Goal: Task Accomplishment & Management: Manage account settings

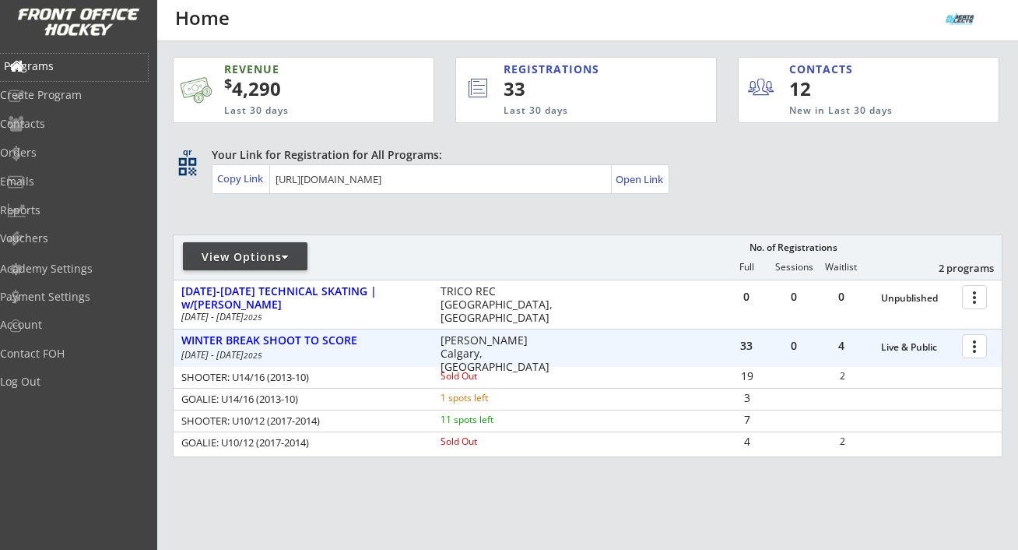
click at [71, 64] on div "Programs" at bounding box center [74, 66] width 140 height 11
click at [250, 340] on div "WINTER BREAK SHOOT TO SCORE" at bounding box center [302, 340] width 243 height 13
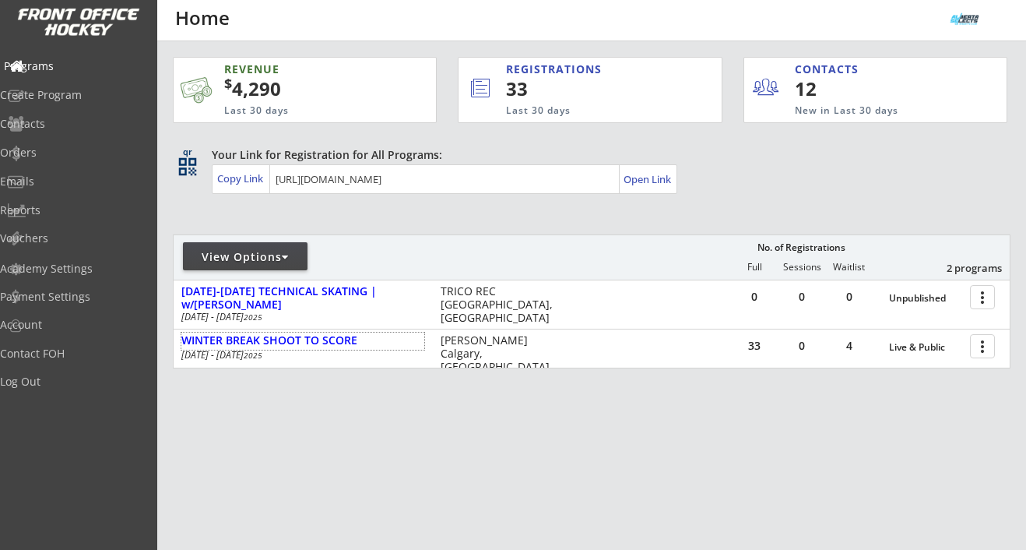
click at [79, 69] on div "Programs" at bounding box center [74, 66] width 140 height 11
click at [76, 64] on div "Programs" at bounding box center [74, 66] width 140 height 11
click at [69, 378] on div "Log Out" at bounding box center [74, 381] width 140 height 11
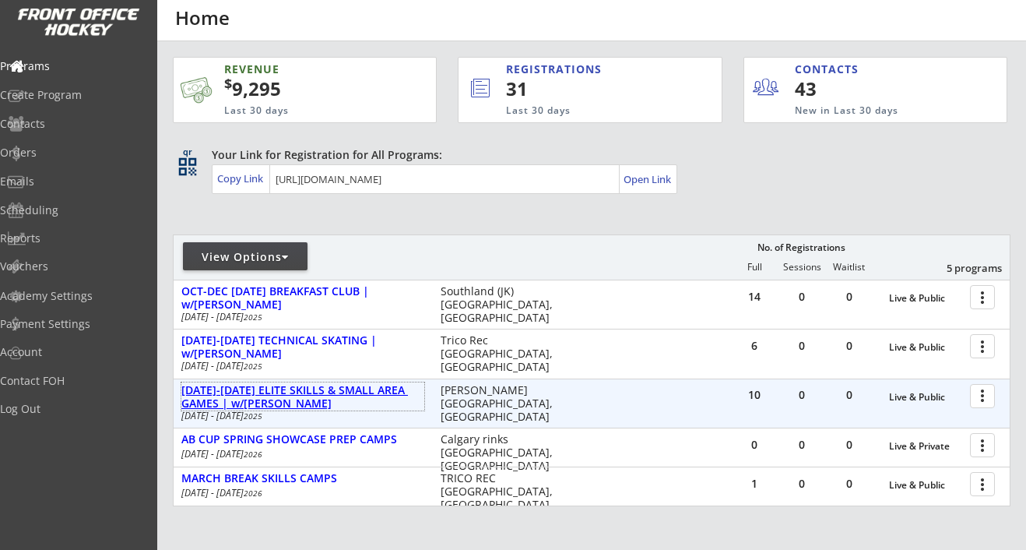
click at [367, 393] on div "DEC 27-29 ELITE SKILLS & SMALL AREA GAMES | w/BRODY SUTTER" at bounding box center [302, 397] width 243 height 26
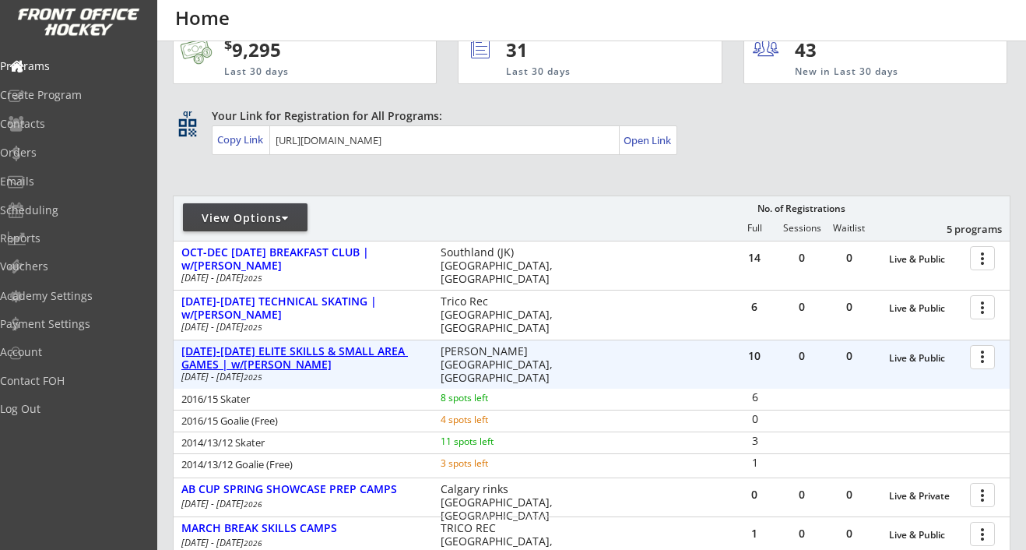
scroll to position [42, 0]
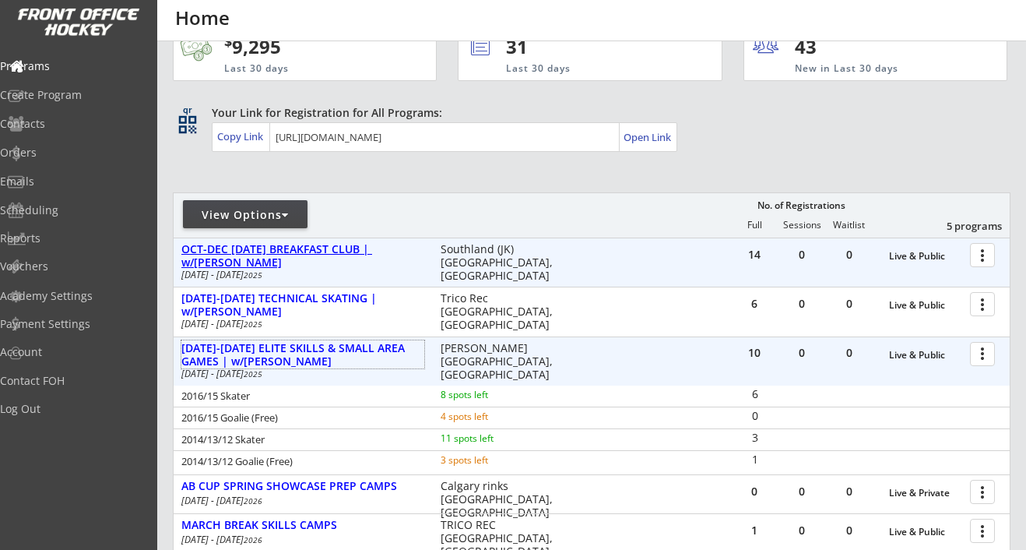
click at [325, 245] on div "OCT-DEC [DATE] BREAKFAST CLUB | w/[PERSON_NAME]" at bounding box center [302, 256] width 243 height 26
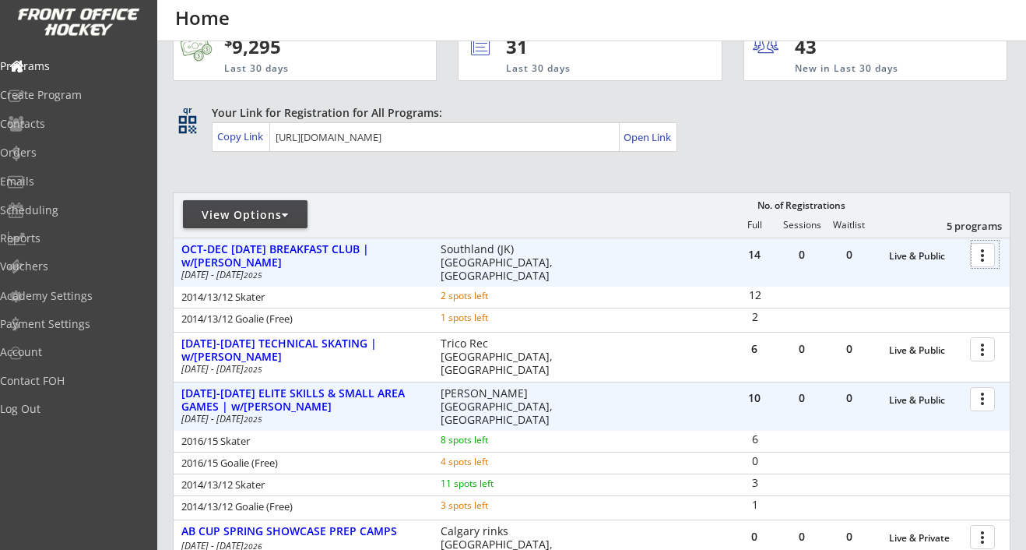
click at [991, 253] on div at bounding box center [985, 254] width 27 height 27
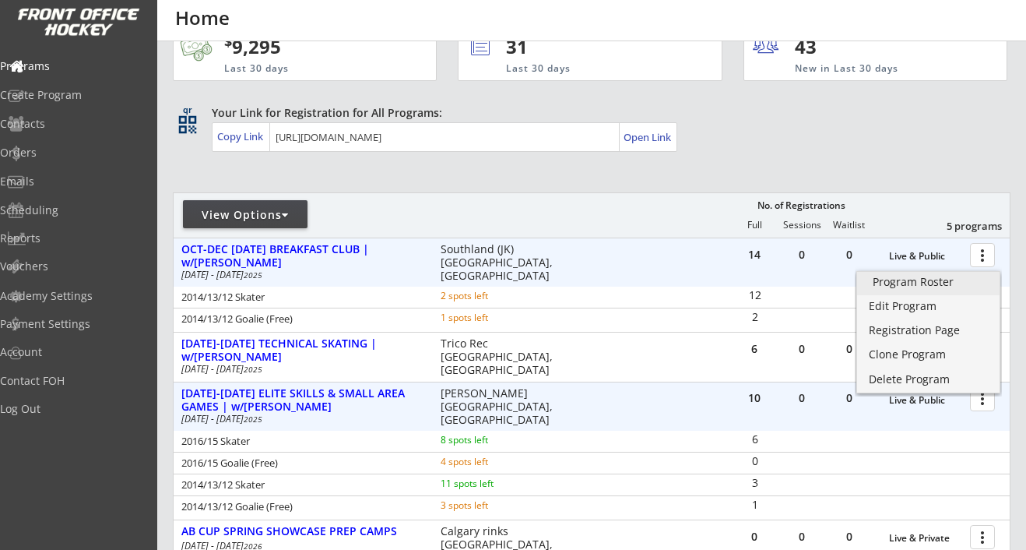
click at [953, 286] on div "Program Roster" at bounding box center [928, 281] width 111 height 11
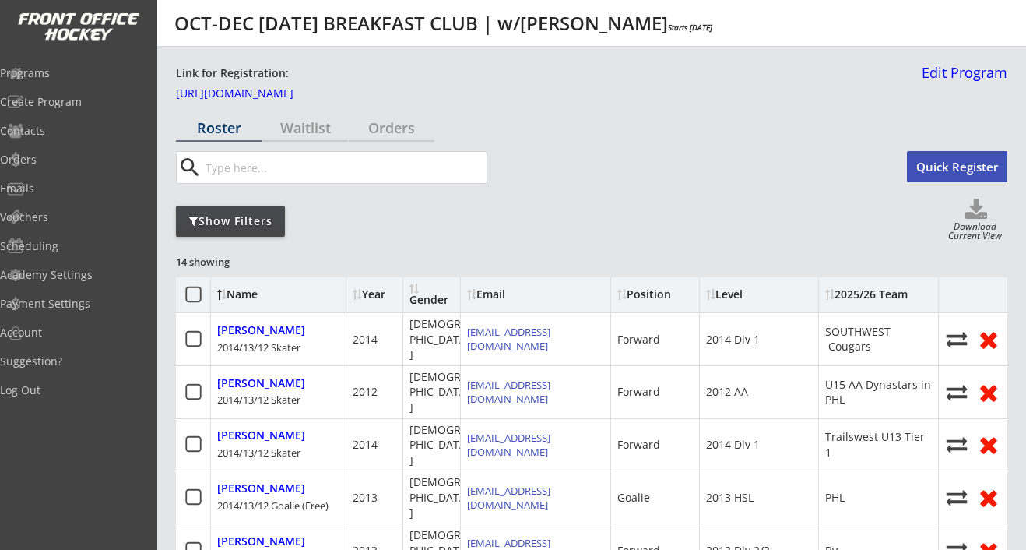
click at [196, 292] on icon at bounding box center [193, 294] width 19 height 19
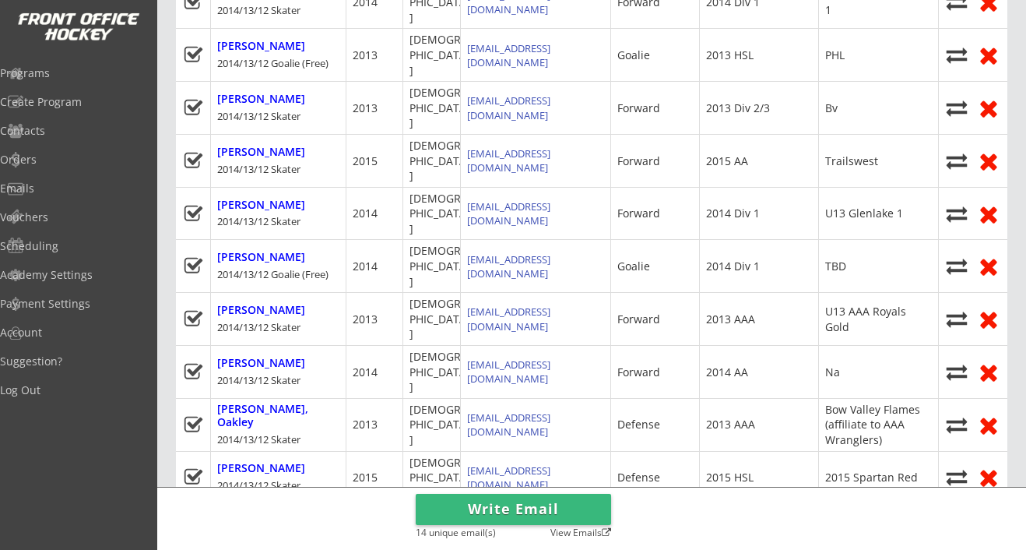
scroll to position [527, 0]
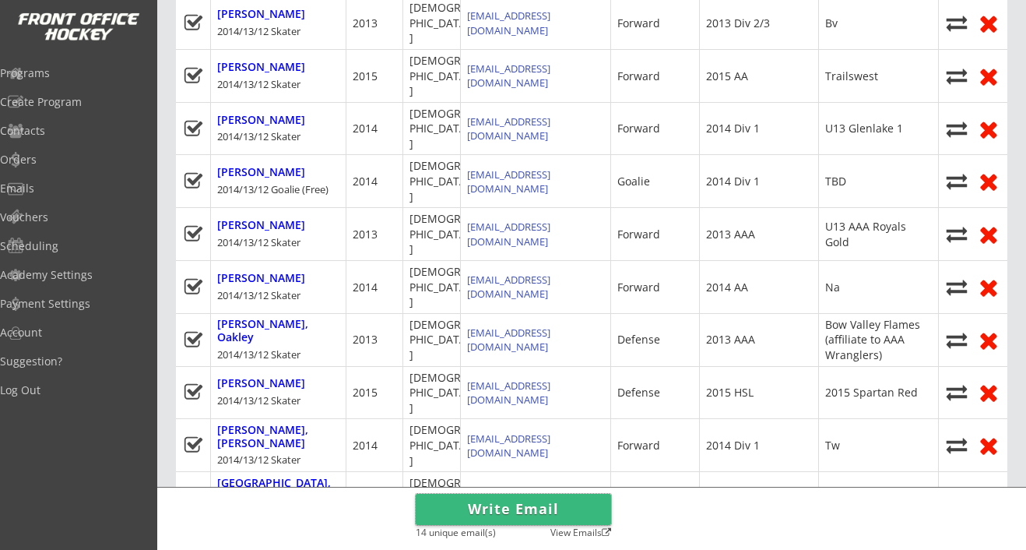
click at [522, 505] on button "Write Email" at bounding box center [513, 509] width 195 height 31
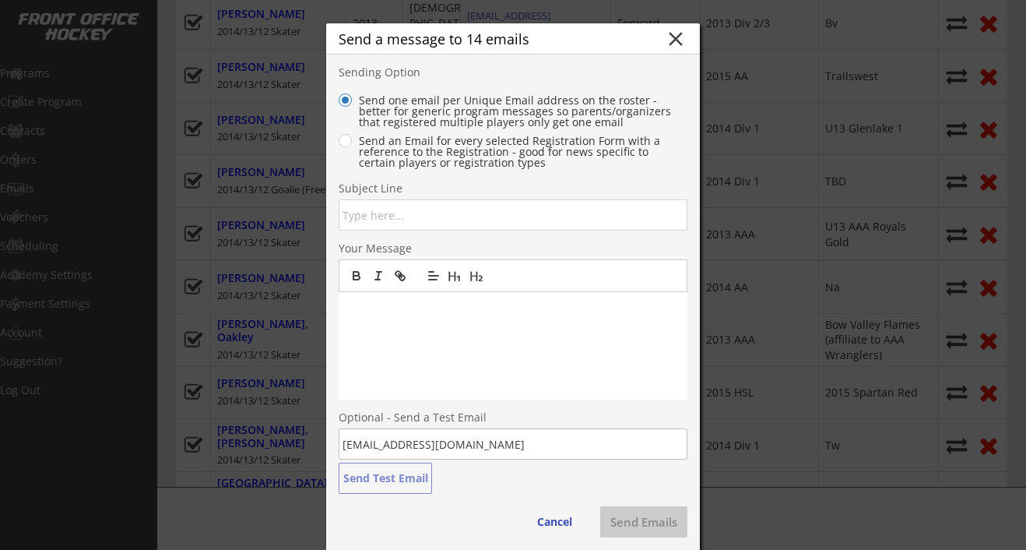
click at [389, 220] on input "input" at bounding box center [513, 214] width 349 height 31
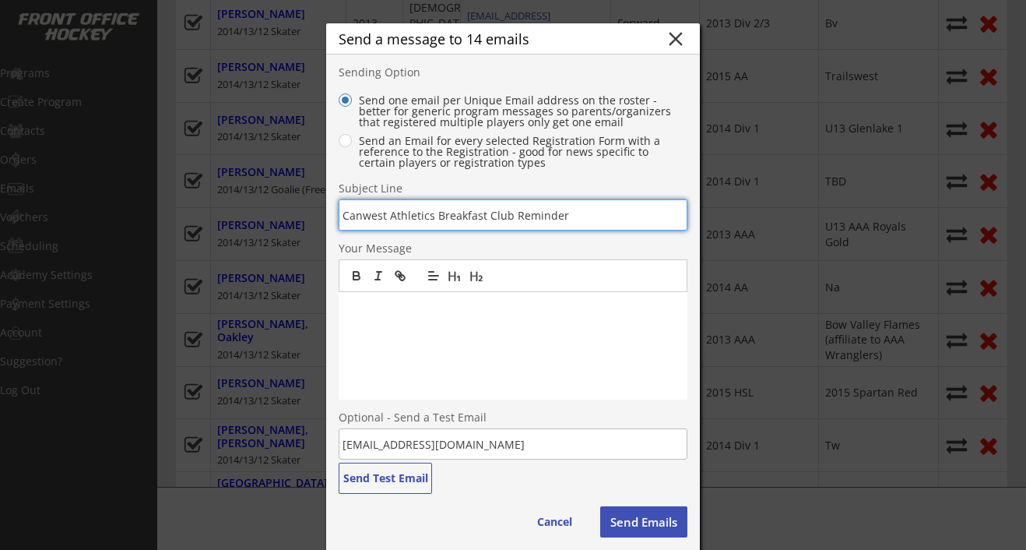
type input "Canwest Athletics Breakfast Club Reminder"
click at [354, 315] on p at bounding box center [512, 308] width 325 height 14
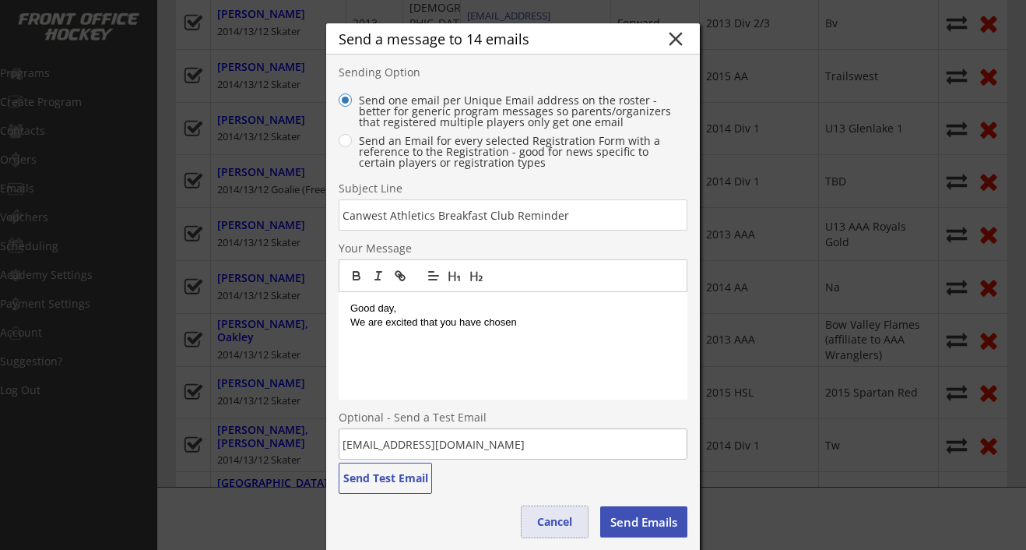
click at [561, 516] on button "Cancel" at bounding box center [555, 521] width 66 height 31
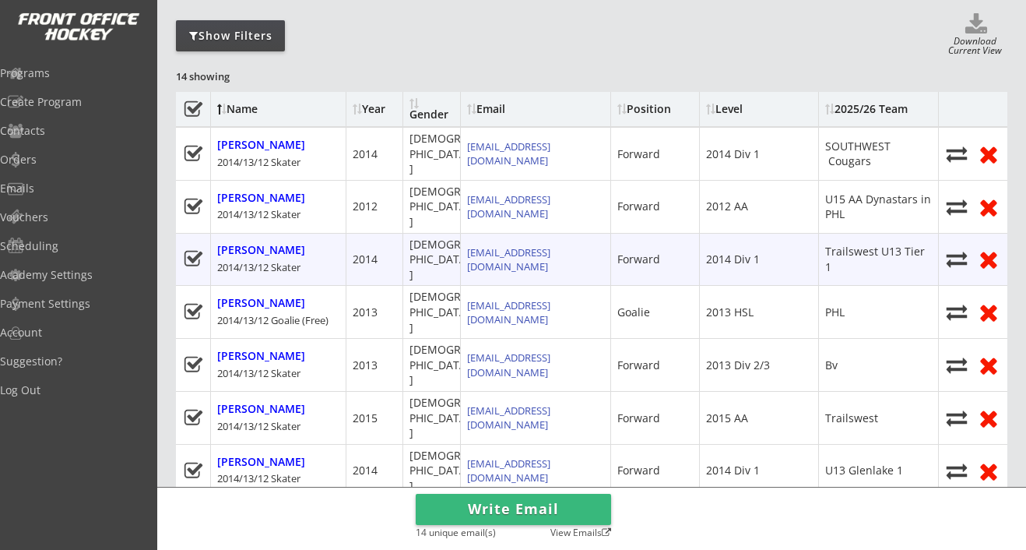
scroll to position [114, 0]
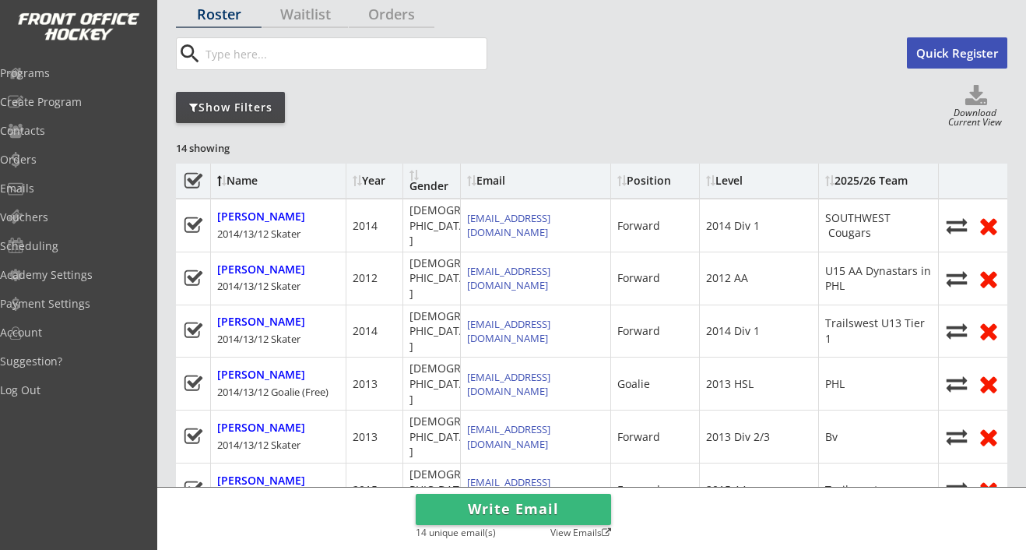
click at [983, 95] on icon at bounding box center [976, 96] width 62 height 23
select select ""Player Info""
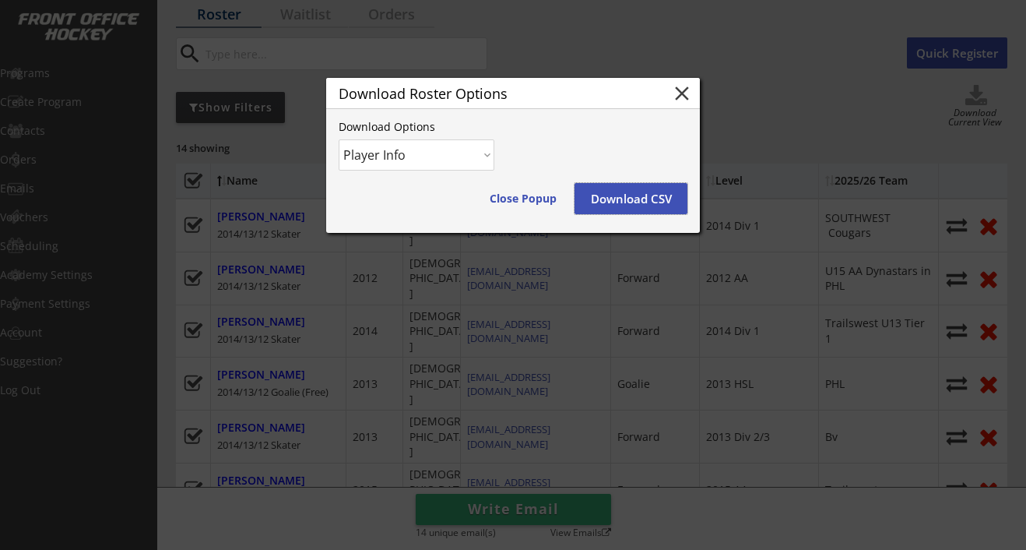
click at [657, 208] on button "Download CSV" at bounding box center [631, 198] width 113 height 31
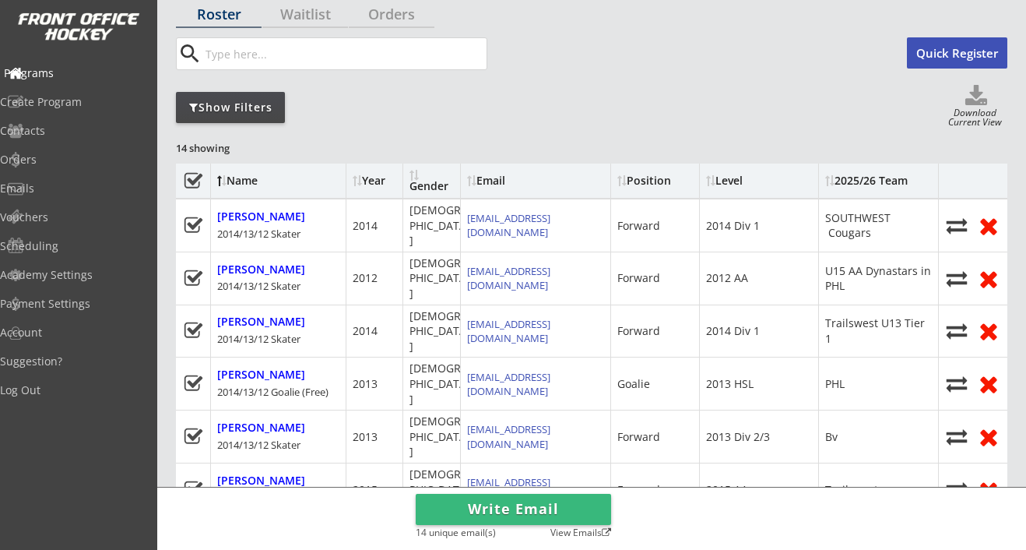
click at [75, 72] on div "Programs" at bounding box center [74, 73] width 140 height 11
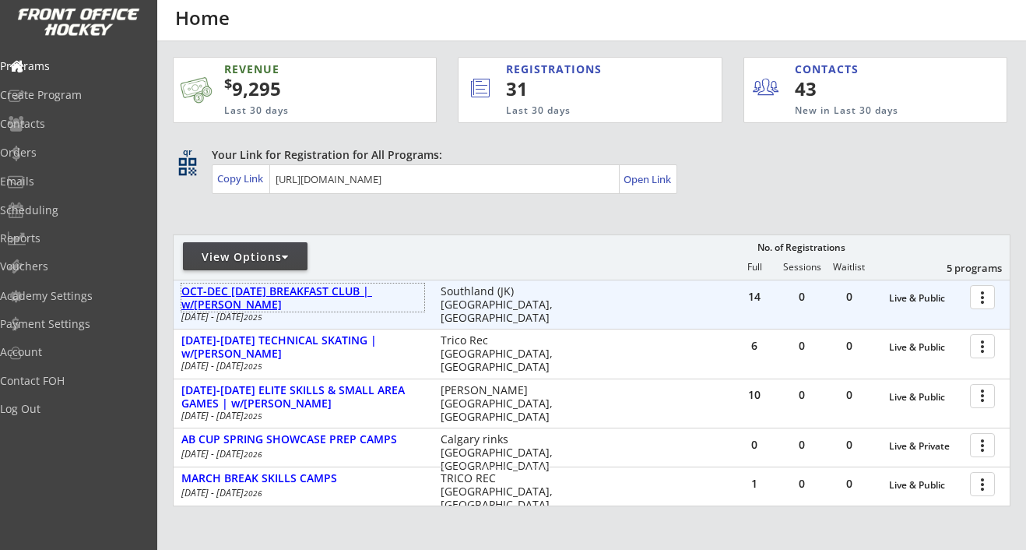
click at [371, 294] on div "OCT-DEC [DATE] BREAKFAST CLUB | w/[PERSON_NAME]" at bounding box center [302, 298] width 243 height 26
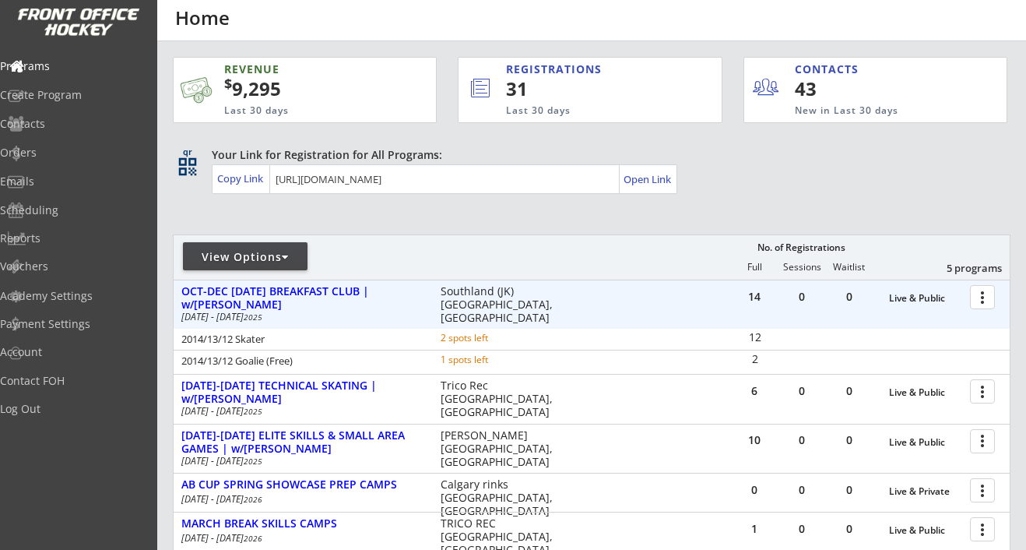
click at [983, 298] on div at bounding box center [985, 296] width 27 height 27
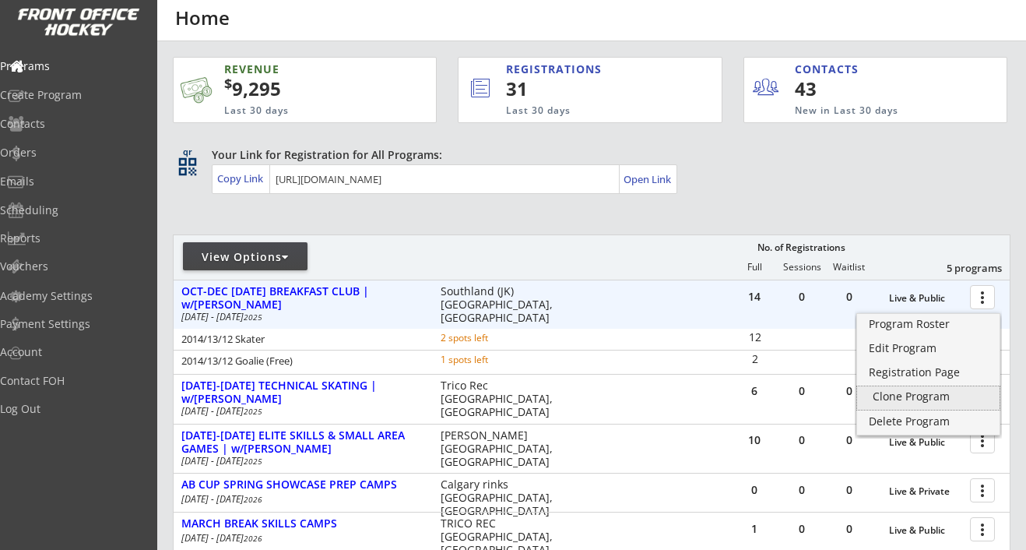
click at [940, 397] on div "Clone Program" at bounding box center [928, 396] width 111 height 11
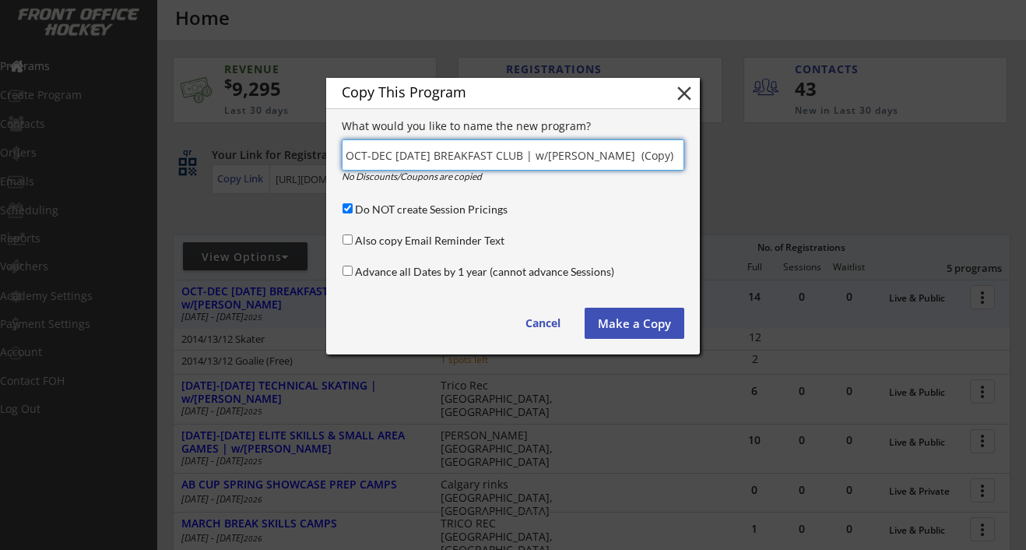
drag, startPoint x: 391, startPoint y: 158, endPoint x: 319, endPoint y: 157, distance: 71.6
click at [319, 157] on body "REVENUE $ 9,295 Last 30 days REGISTRATIONS 31 Last 30 days CONTACTS 43 New in L…" at bounding box center [513, 275] width 1026 height 550
click at [377, 158] on input "input" at bounding box center [513, 154] width 343 height 31
drag, startPoint x: 659, startPoint y: 156, endPoint x: 723, endPoint y: 156, distance: 63.8
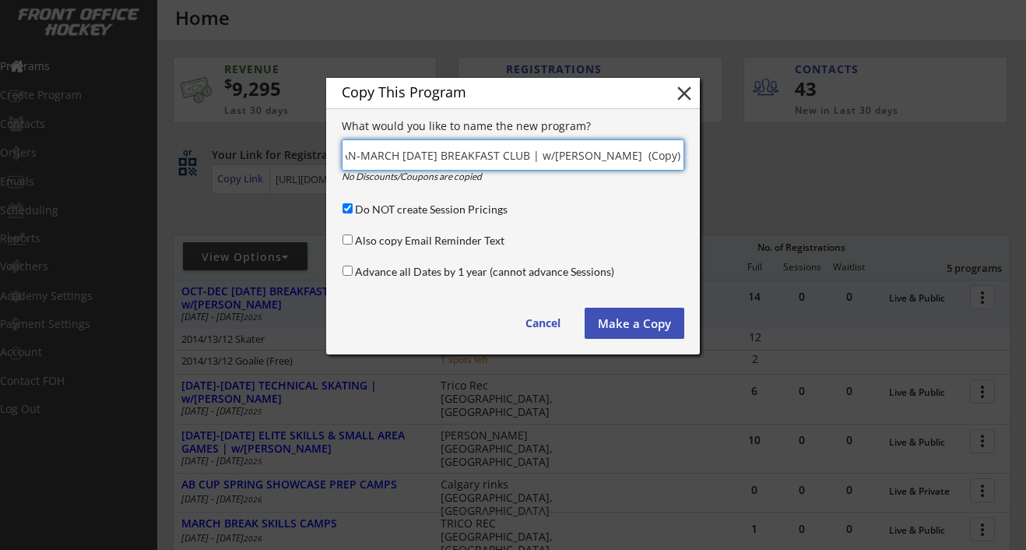
click at [723, 156] on body "REVENUE $ 9,295 Last 30 days REGISTRATIONS 31 Last 30 days CONTACTS 43 New in L…" at bounding box center [513, 275] width 1026 height 550
type input "JAN-MARCH [DATE] BREAKFAST CLUB | w/[PERSON_NAME]"
click at [349, 203] on input "Do NOT create Session Pricings" at bounding box center [348, 208] width 10 height 10
checkbox input "false"
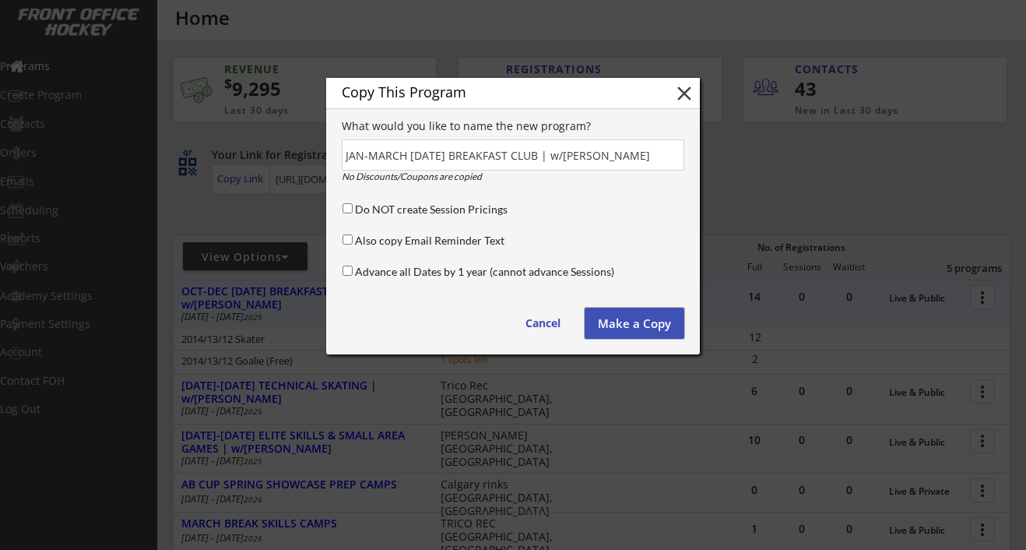
click at [641, 318] on button "Make a Copy" at bounding box center [635, 323] width 100 height 31
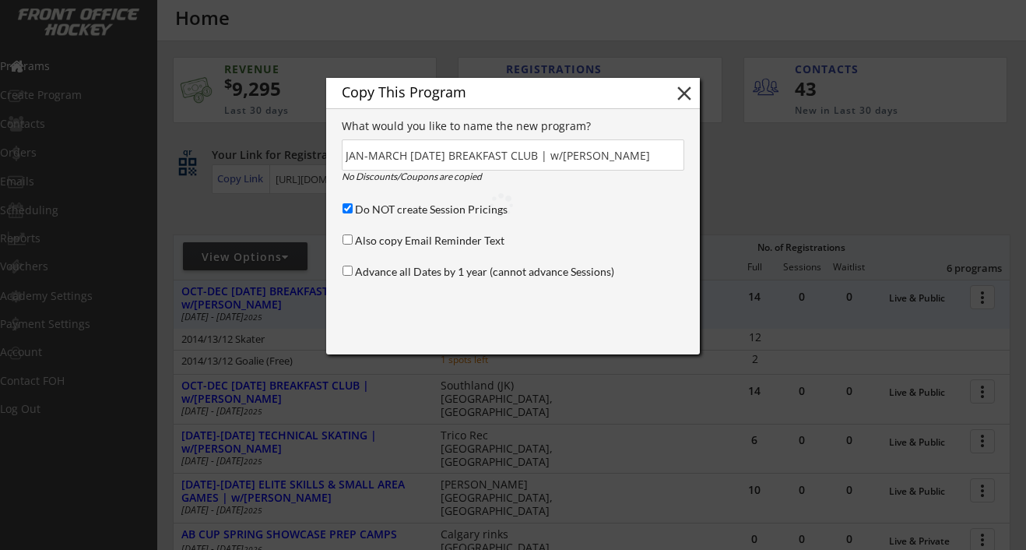
type input "(Copy)"
checkbox input "true"
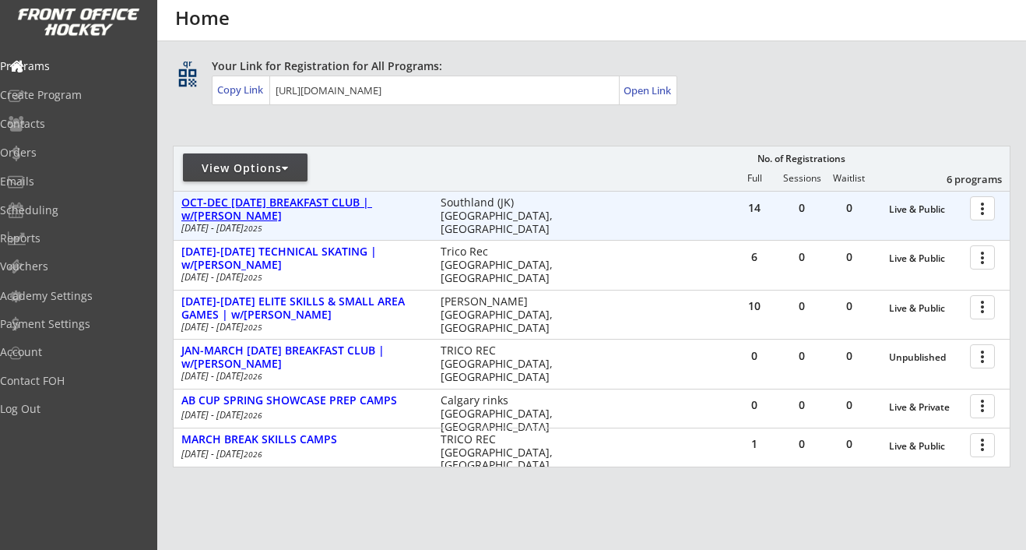
scroll to position [93, 0]
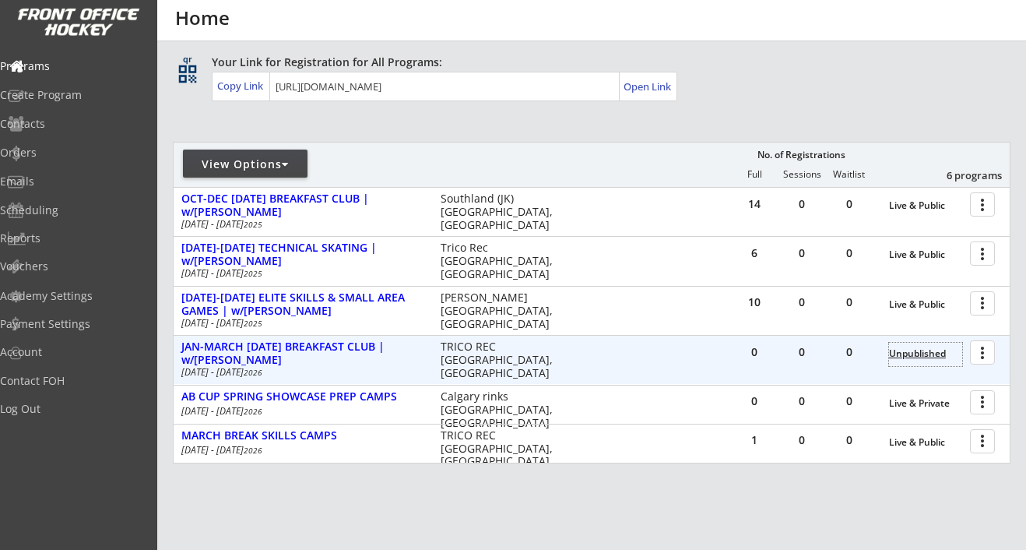
click at [920, 358] on div "Unpublished" at bounding box center [925, 353] width 73 height 11
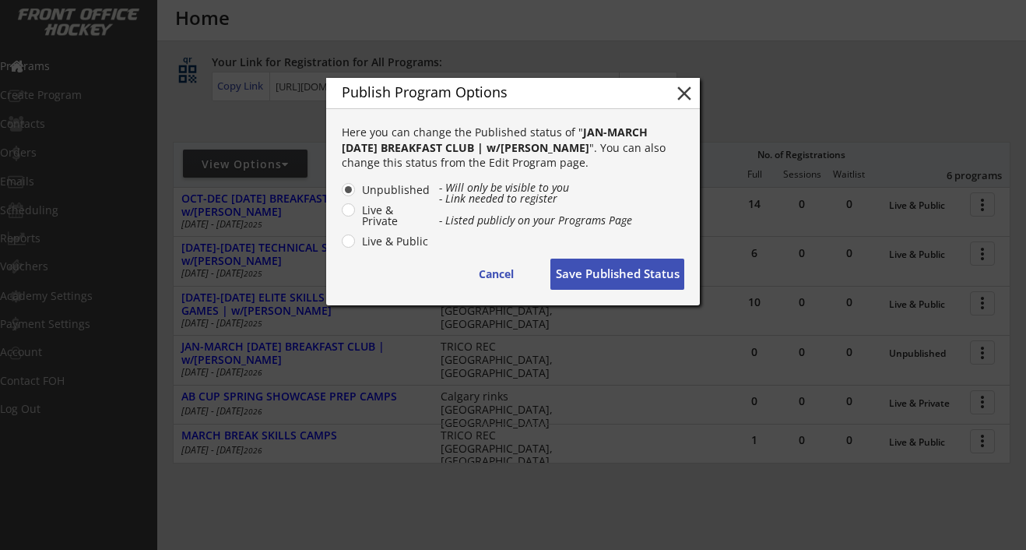
click at [388, 239] on label "Live & Public" at bounding box center [393, 241] width 73 height 11
click at [340, 195] on input "Live & Public" at bounding box center [335, 190] width 10 height 10
radio input "true"
click at [387, 187] on label "Unpublished" at bounding box center [393, 190] width 73 height 11
click at [340, 187] on input "Unpublished" at bounding box center [335, 190] width 10 height 10
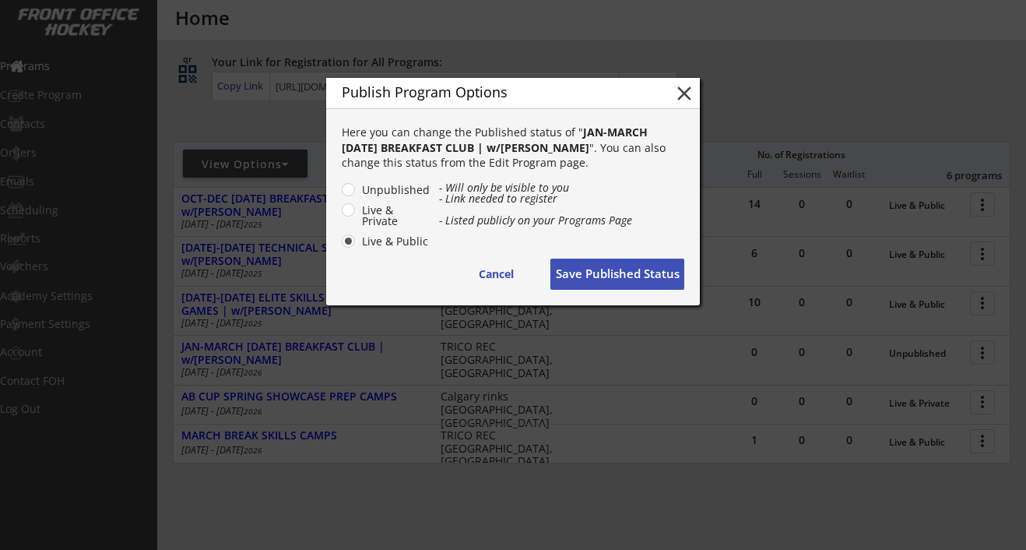
radio input "true"
click at [385, 211] on label "Live & Private" at bounding box center [393, 216] width 73 height 22
click at [340, 195] on input "Live & Private" at bounding box center [335, 190] width 10 height 10
radio input "true"
click at [384, 239] on label "Live & Public" at bounding box center [393, 241] width 73 height 11
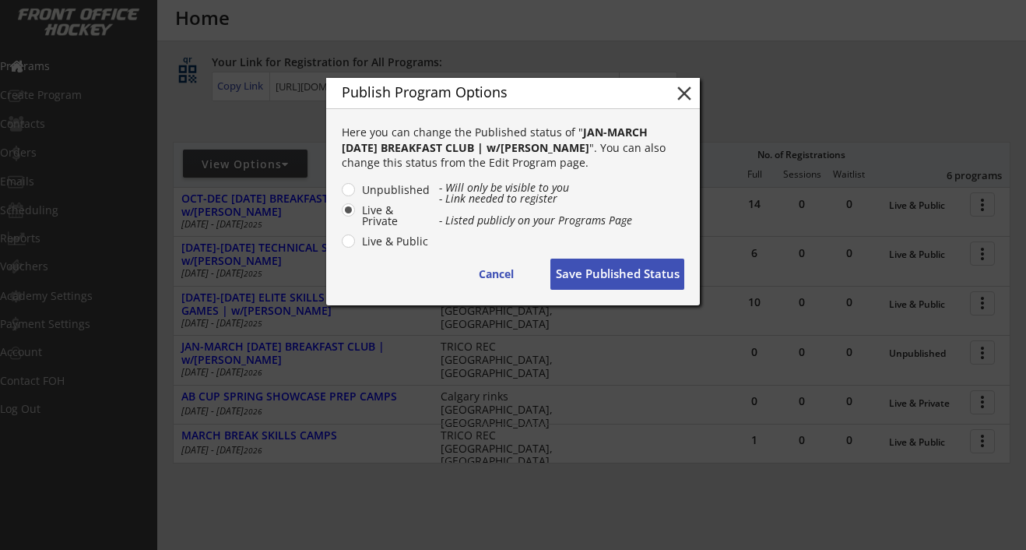
click at [340, 195] on input "Live & Public" at bounding box center [335, 190] width 10 height 10
radio input "true"
click at [612, 278] on button "Save Published Status" at bounding box center [617, 273] width 134 height 31
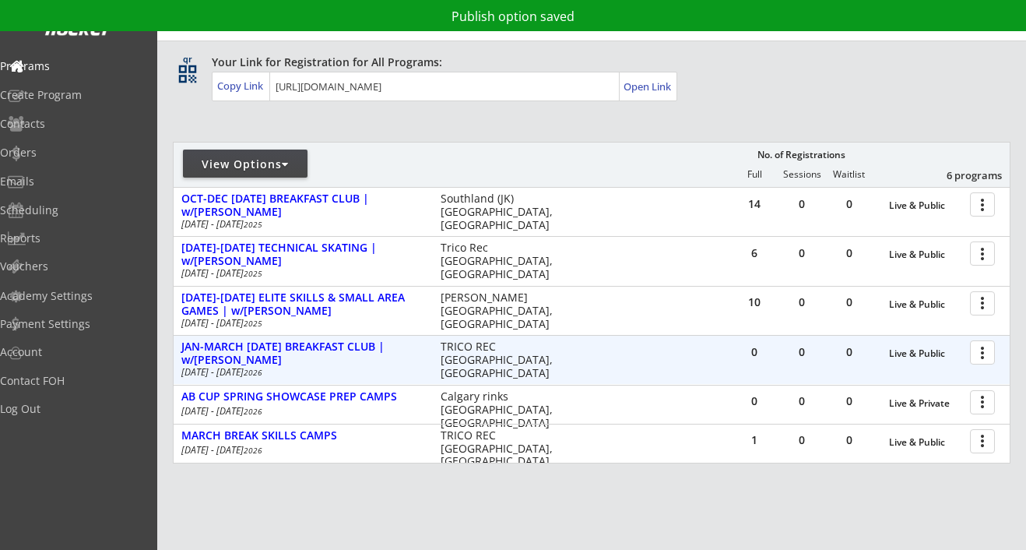
click at [983, 355] on div at bounding box center [985, 351] width 27 height 27
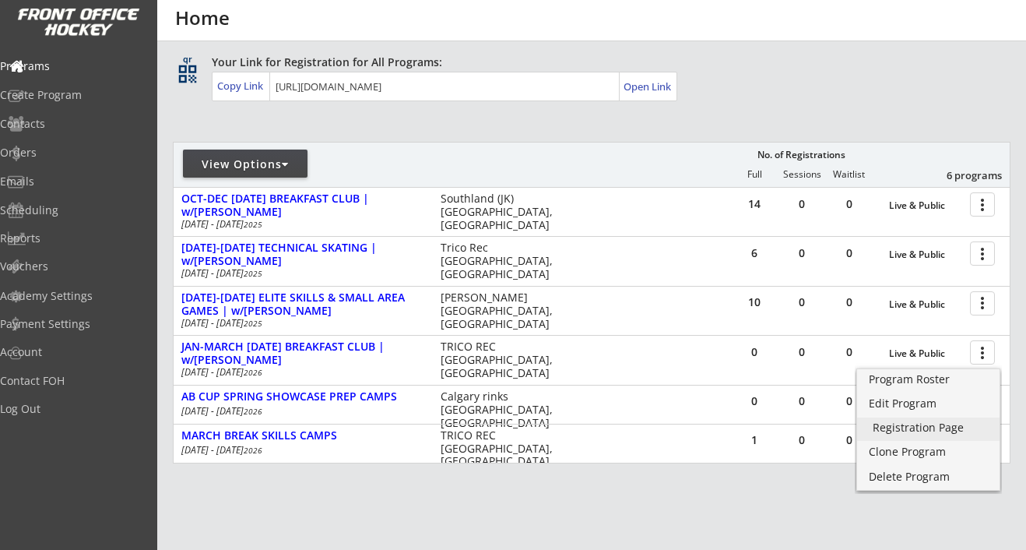
click at [934, 426] on div "Registration Page" at bounding box center [928, 427] width 111 height 11
